Goal: Book appointment/travel/reservation

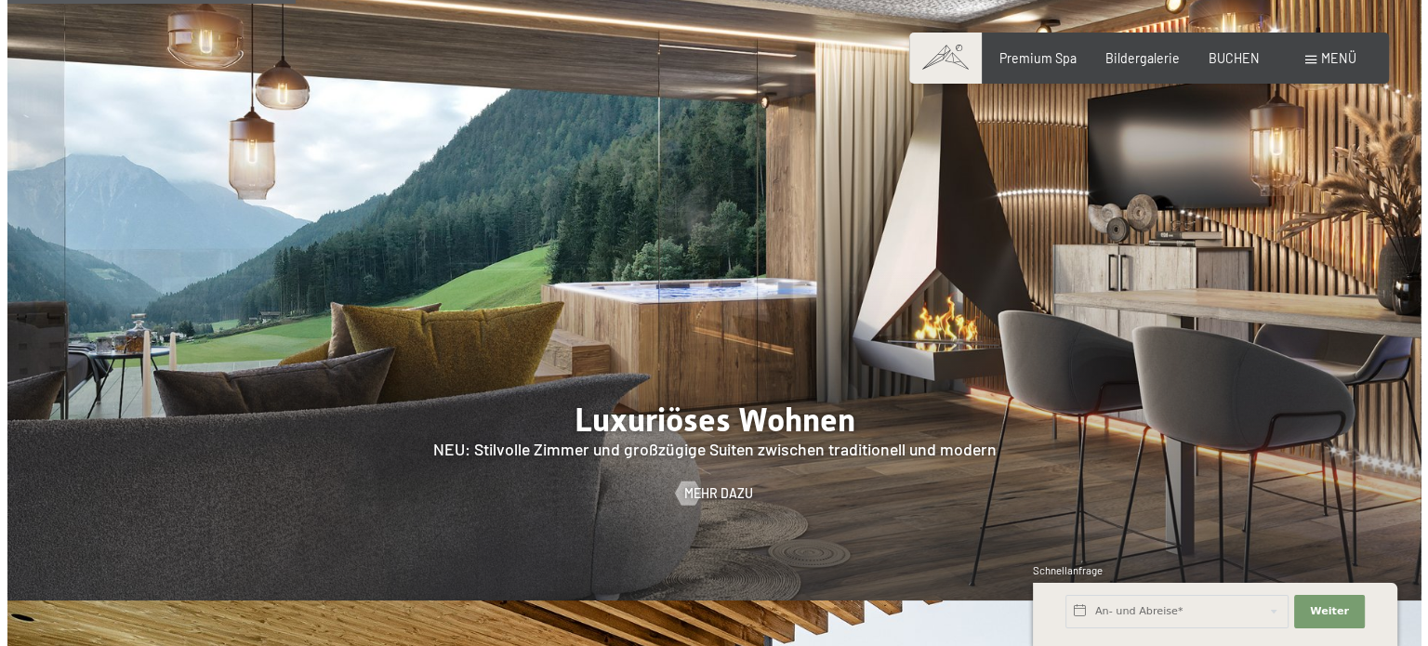
scroll to position [1207, 0]
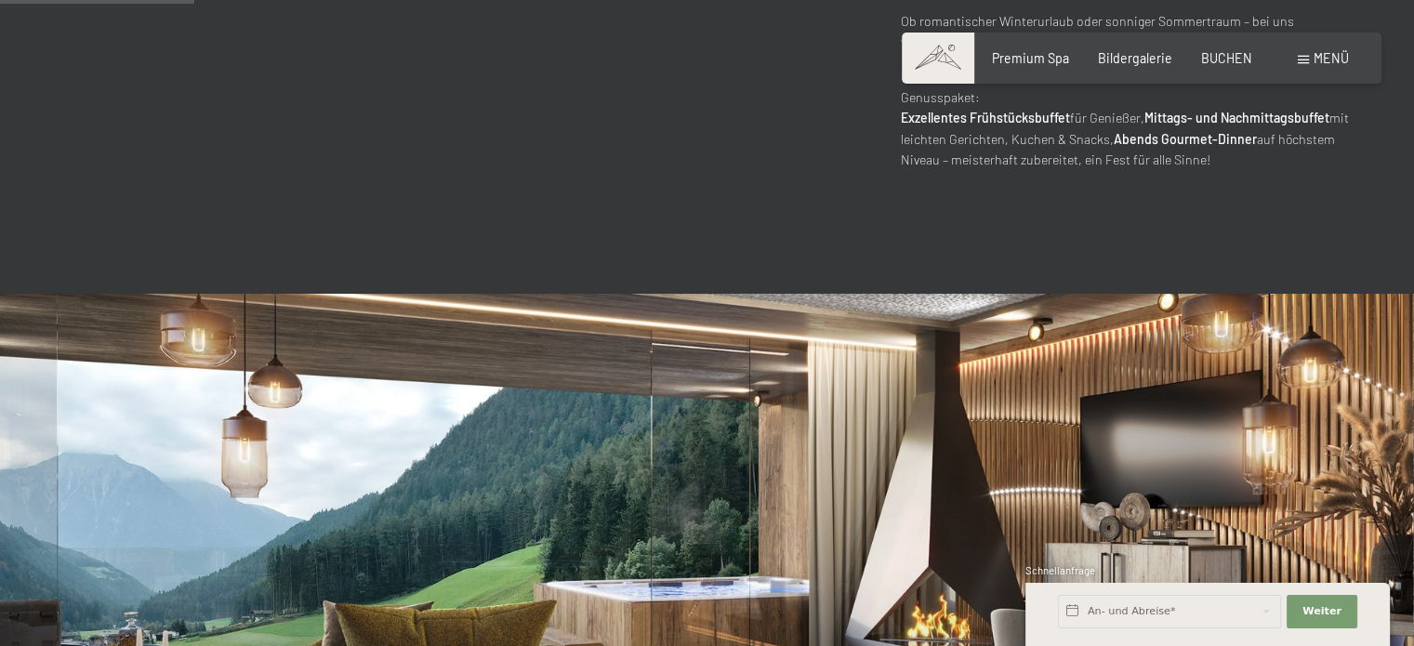
drag, startPoint x: 0, startPoint y: 0, endPoint x: 1411, endPoint y: 130, distance: 1417.0
click at [1305, 63] on span at bounding box center [1303, 60] width 11 height 8
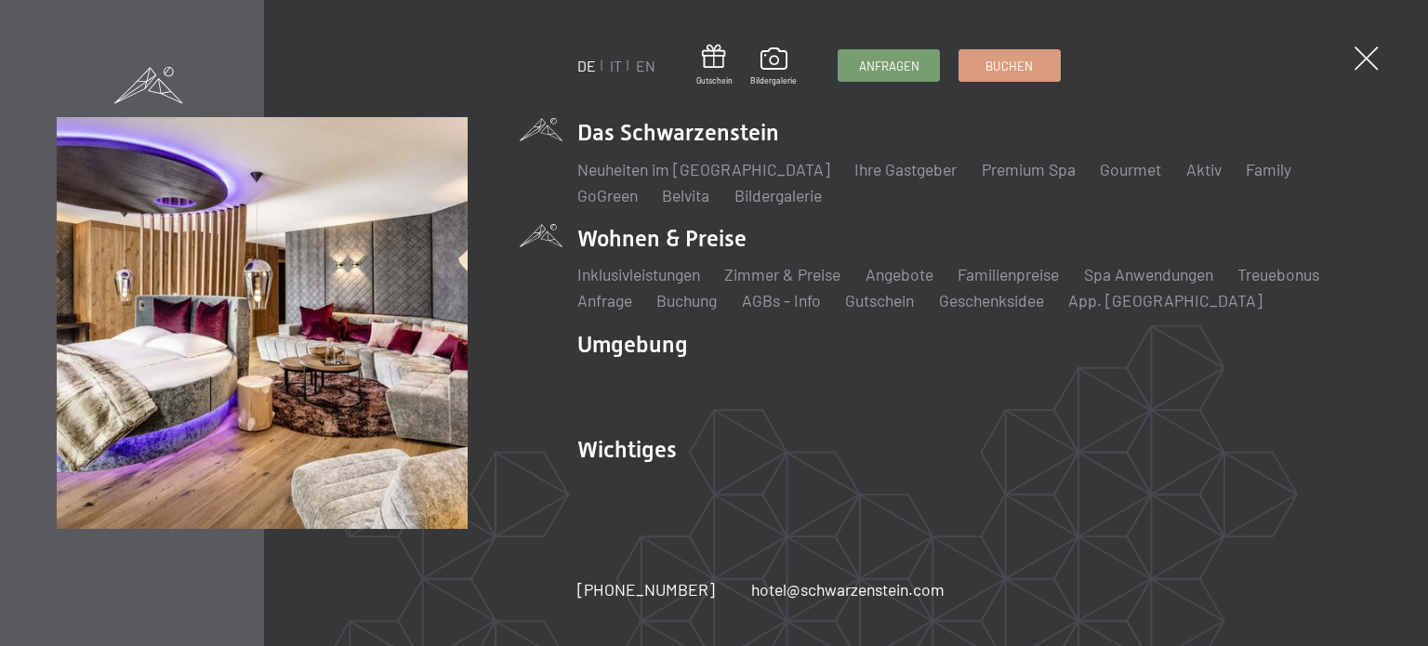
click at [718, 247] on li "Wohnen & Preise Inklusivleistungen Zimmer & Preise Liste Angebote Liste Familie…" at bounding box center [974, 267] width 794 height 89
click at [666, 271] on link "Inklusivleistungen" at bounding box center [638, 274] width 123 height 20
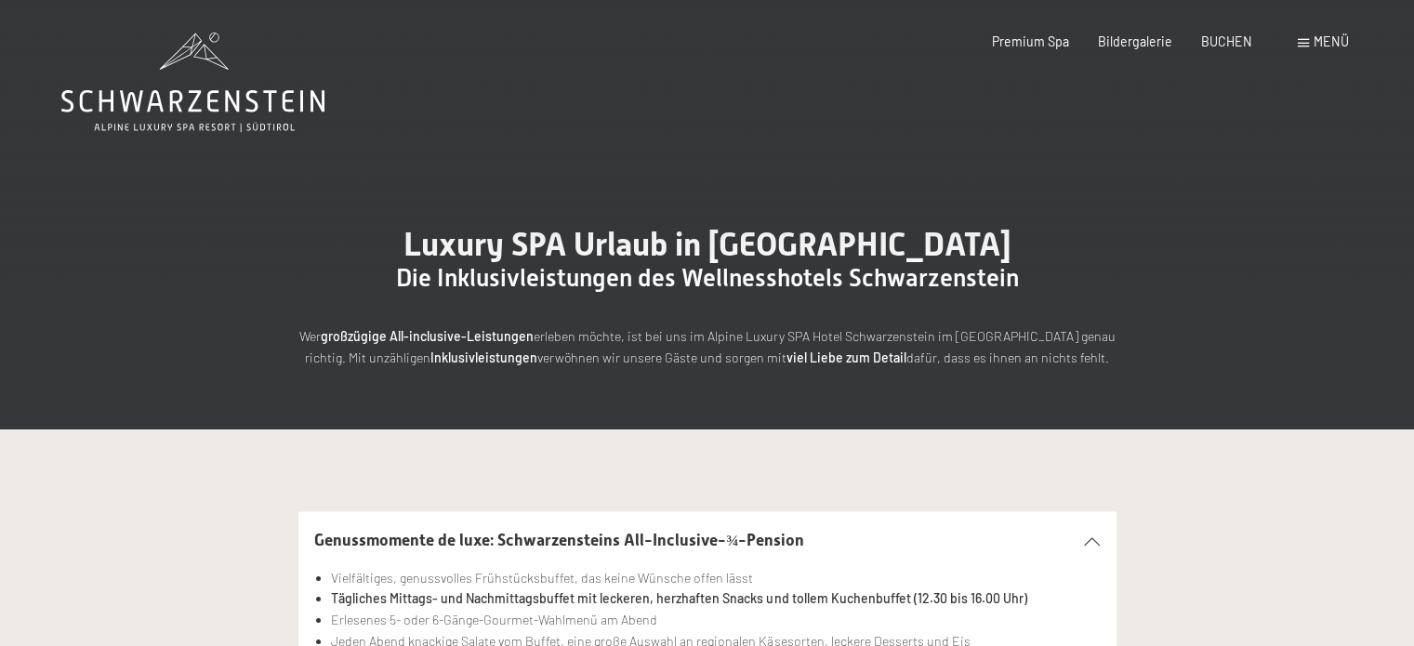
click at [1304, 45] on span at bounding box center [1303, 43] width 11 height 8
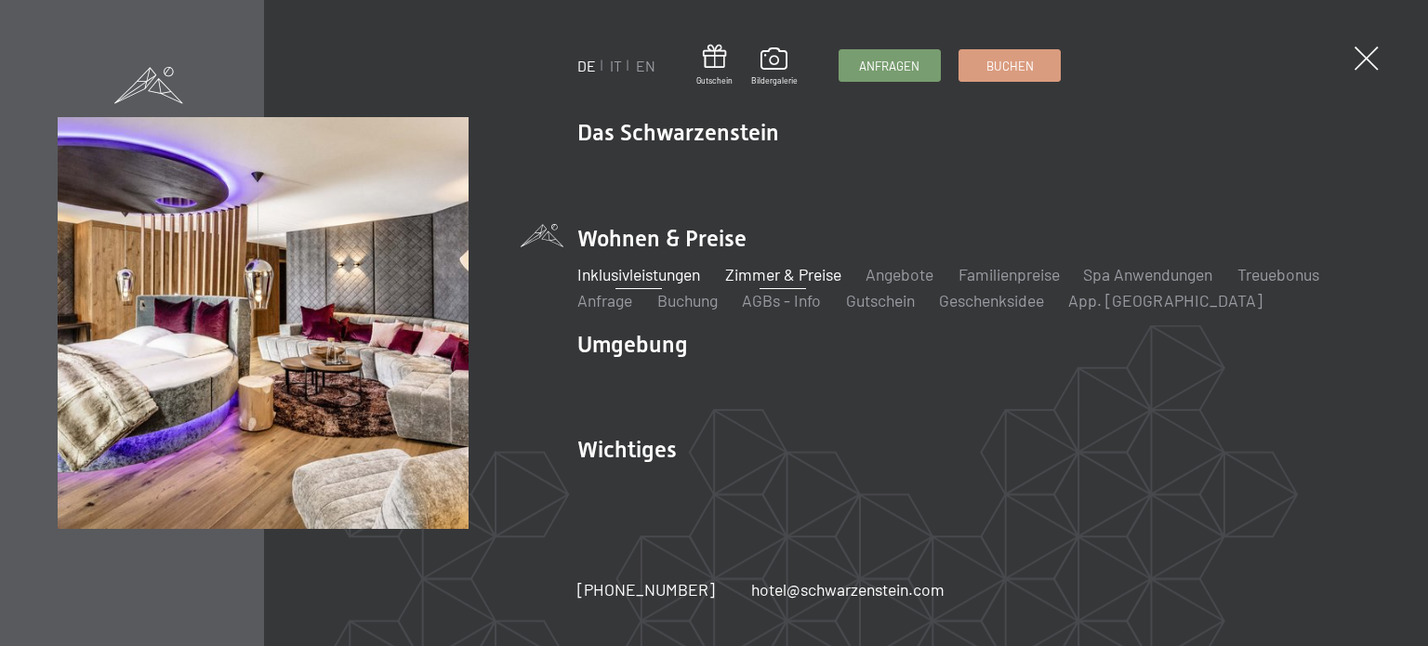
click at [787, 269] on link "Zimmer & Preise" at bounding box center [782, 274] width 116 height 20
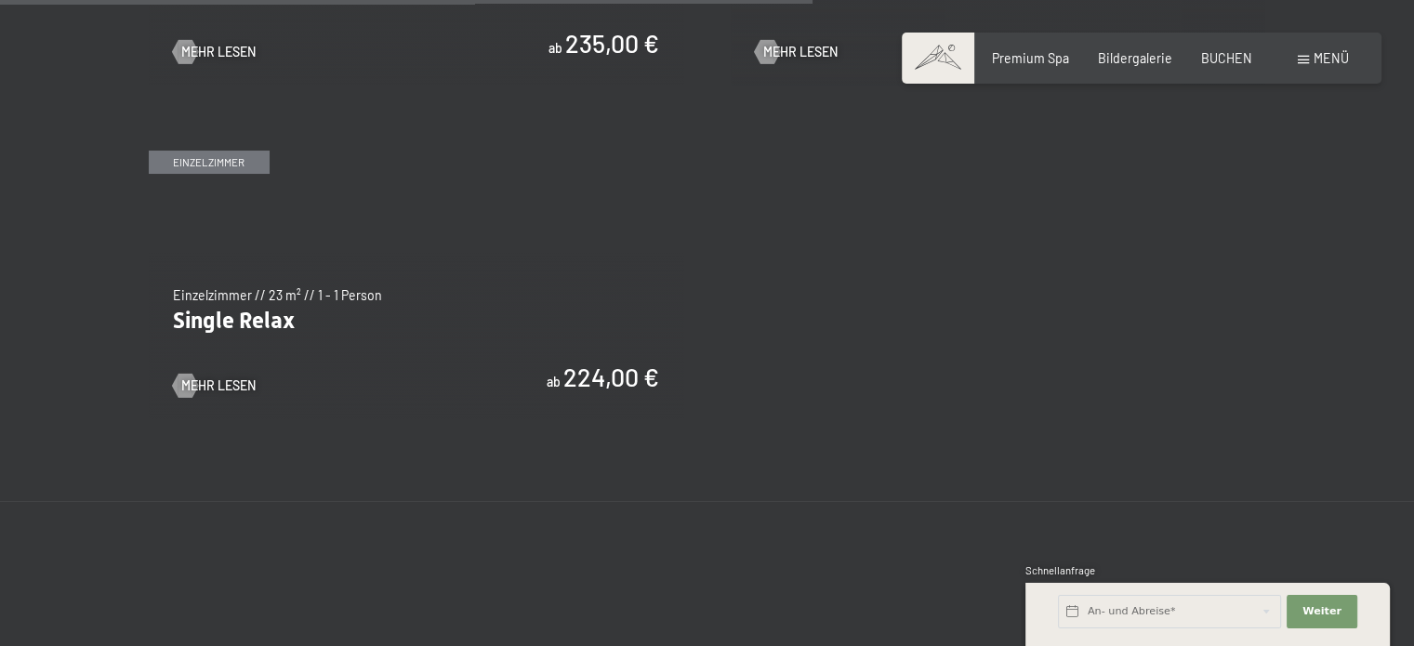
scroll to position [3037, 0]
